Goal: Information Seeking & Learning: Learn about a topic

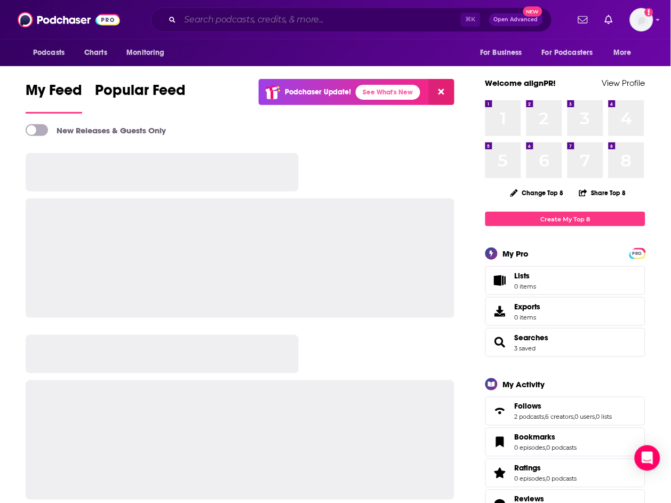
click at [304, 15] on input "Search podcasts, credits, & more..." at bounding box center [320, 19] width 281 height 17
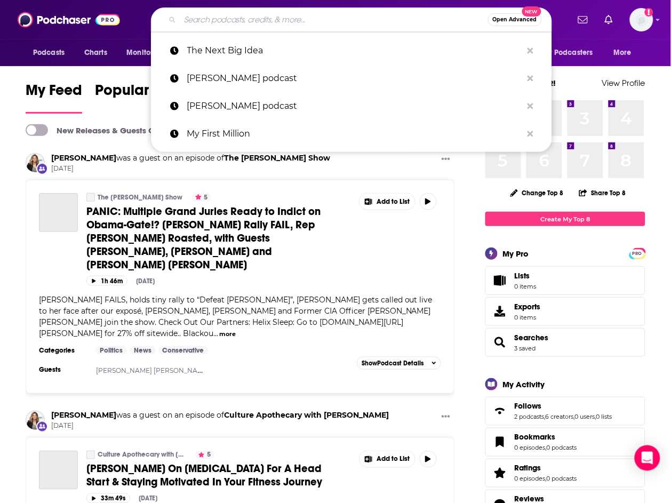
paste input "Funjelah with [PERSON_NAME]"
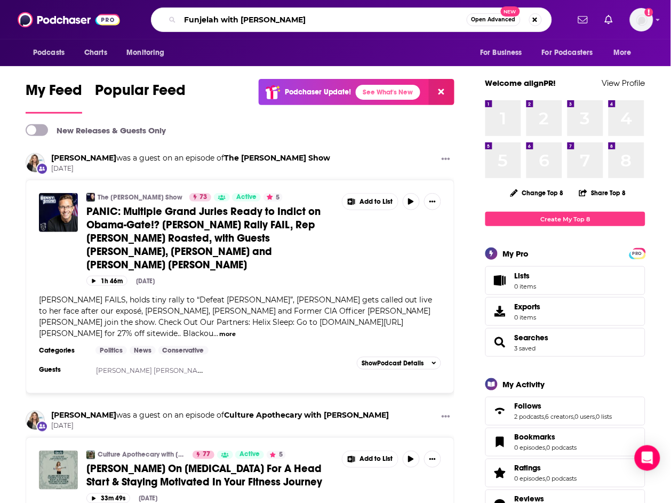
type input "Funjelah with [PERSON_NAME]"
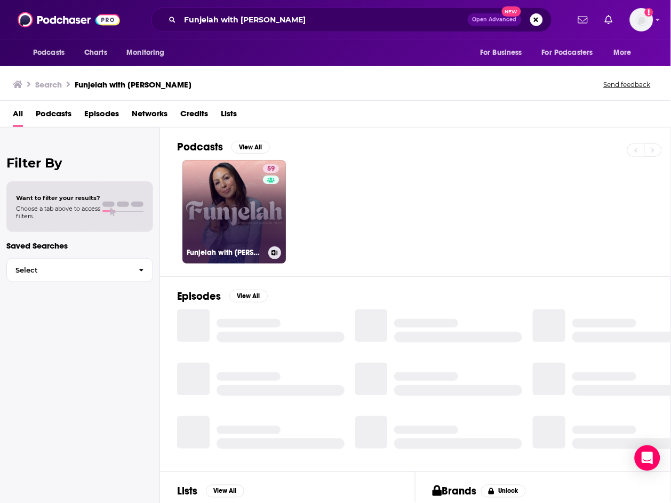
click at [242, 212] on link "59 Funjelah with [PERSON_NAME]" at bounding box center [233, 211] width 103 height 103
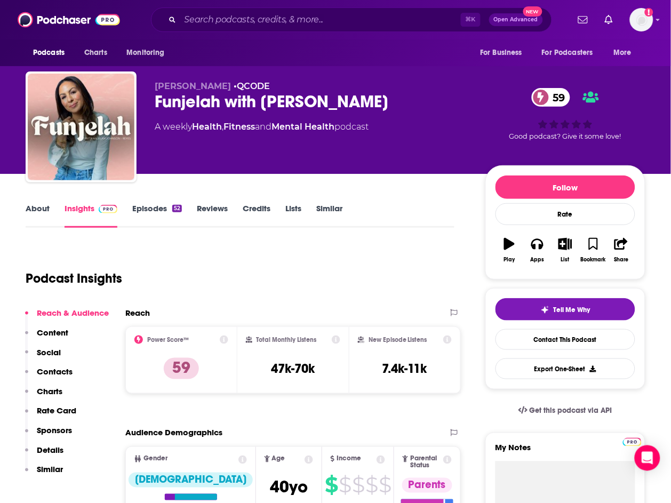
click at [33, 205] on link "About" at bounding box center [38, 215] width 24 height 25
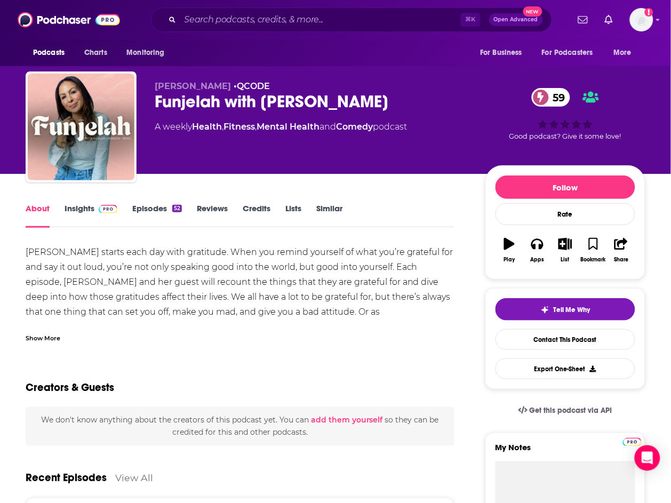
click at [83, 212] on link "Insights" at bounding box center [91, 215] width 53 height 25
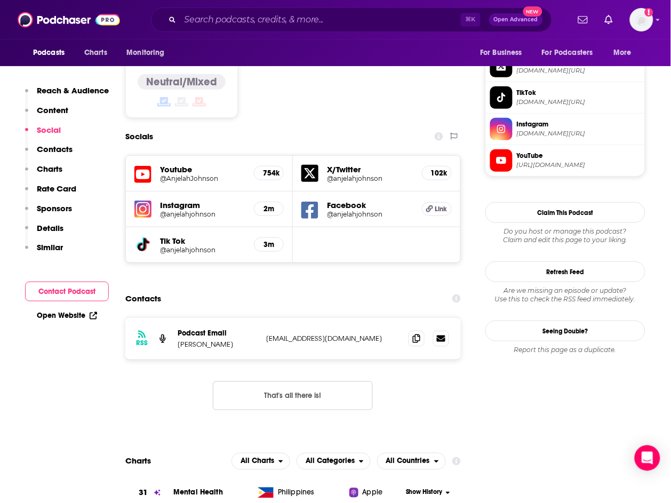
scroll to position [866, 0]
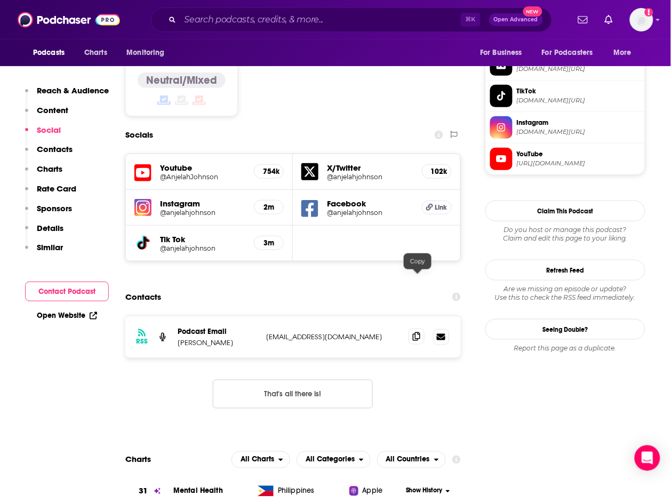
click at [413, 329] on span at bounding box center [417, 337] width 16 height 16
